Goal: Information Seeking & Learning: Learn about a topic

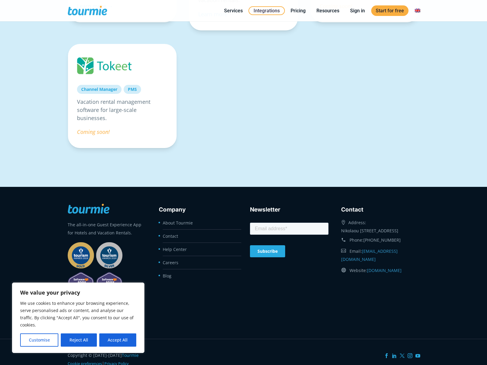
click at [284, 275] on div "The all-in-one Guest Experience App for Hotels and Vacation Rentals. Company Ab…" at bounding box center [243, 262] width 364 height 126
click at [121, 340] on button "Accept All" at bounding box center [117, 339] width 37 height 13
checkbox input "true"
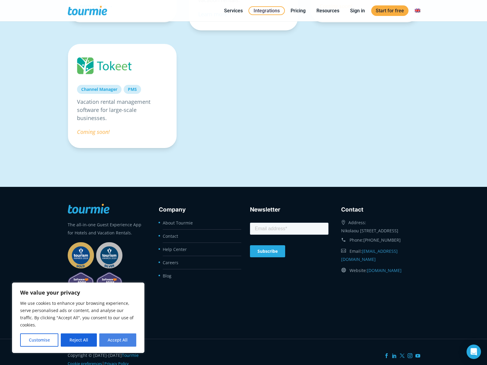
checkbox input "true"
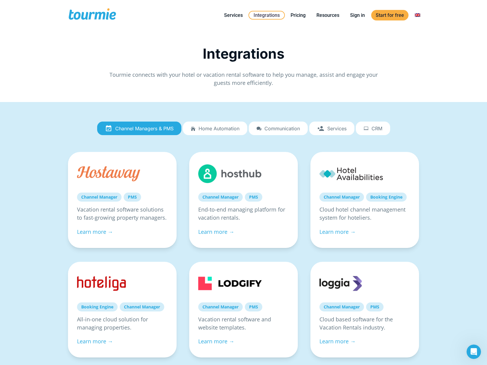
click at [296, 15] on link "Pricing" at bounding box center [298, 15] width 24 height 8
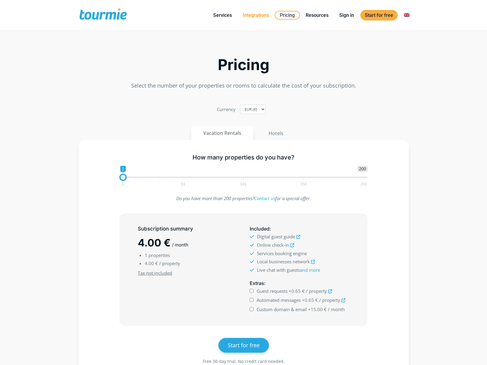
click at [251, 16] on link "Integrations" at bounding box center [255, 15] width 35 height 8
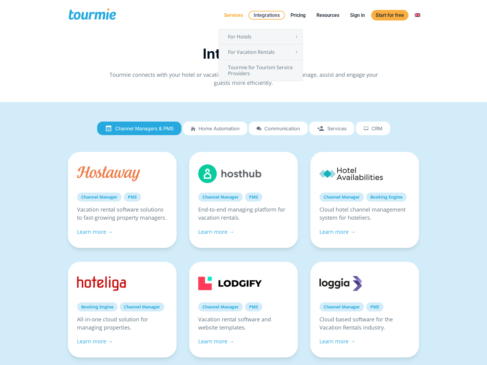
drag, startPoint x: 0, startPoint y: 0, endPoint x: 234, endPoint y: 17, distance: 234.3
click at [234, 17] on link "Services" at bounding box center [234, 15] width 28 height 8
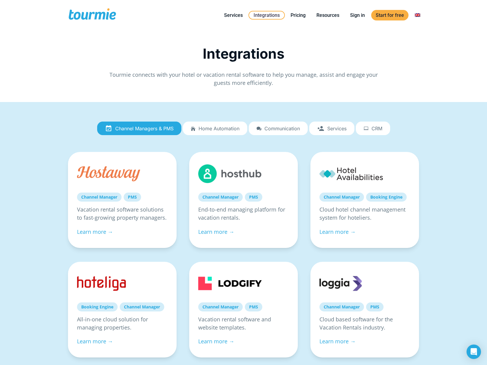
click at [137, 36] on div "Integrations Tourmie connects with your hotel or vacation rental software to he…" at bounding box center [243, 66] width 364 height 72
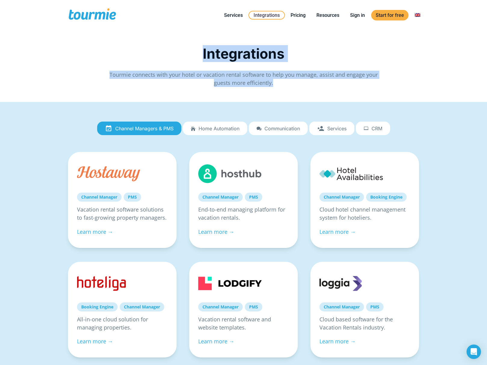
drag, startPoint x: 143, startPoint y: 48, endPoint x: 268, endPoint y: 102, distance: 136.2
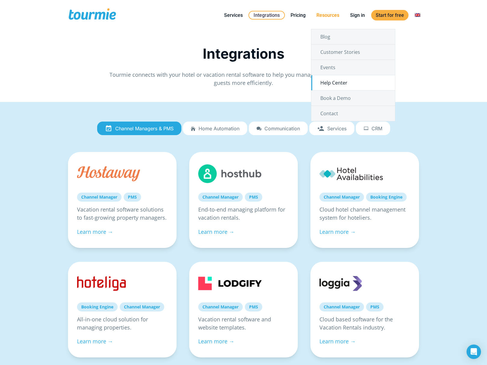
click at [327, 81] on link "Help Center" at bounding box center [353, 82] width 84 height 15
